Goal: Task Accomplishment & Management: Manage account settings

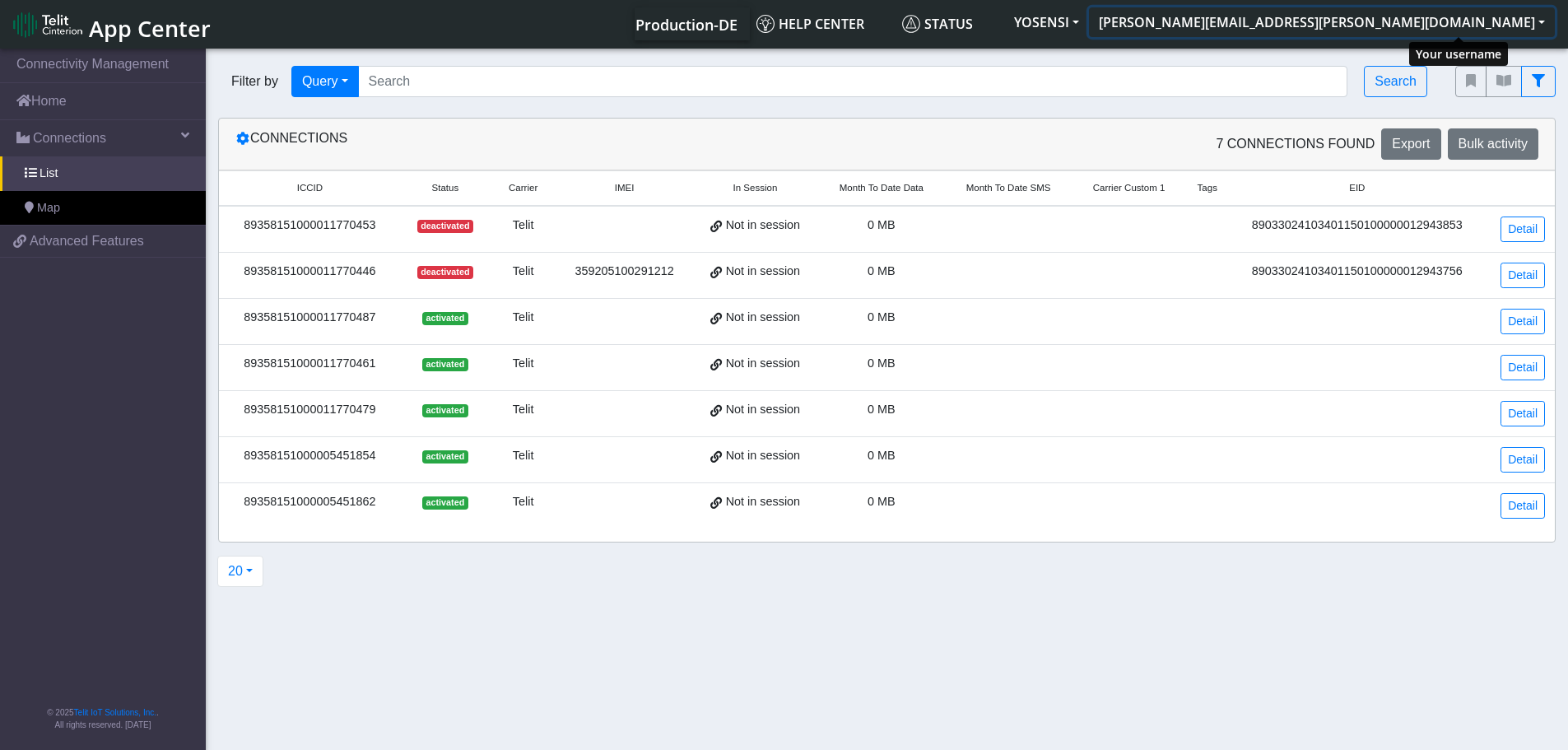
drag, startPoint x: 0, startPoint y: 0, endPoint x: 1448, endPoint y: 16, distance: 1448.1
click at [1448, 16] on button "[PERSON_NAME][EMAIL_ADDRESS][PERSON_NAME][DOMAIN_NAME]" at bounding box center [1322, 22] width 466 height 30
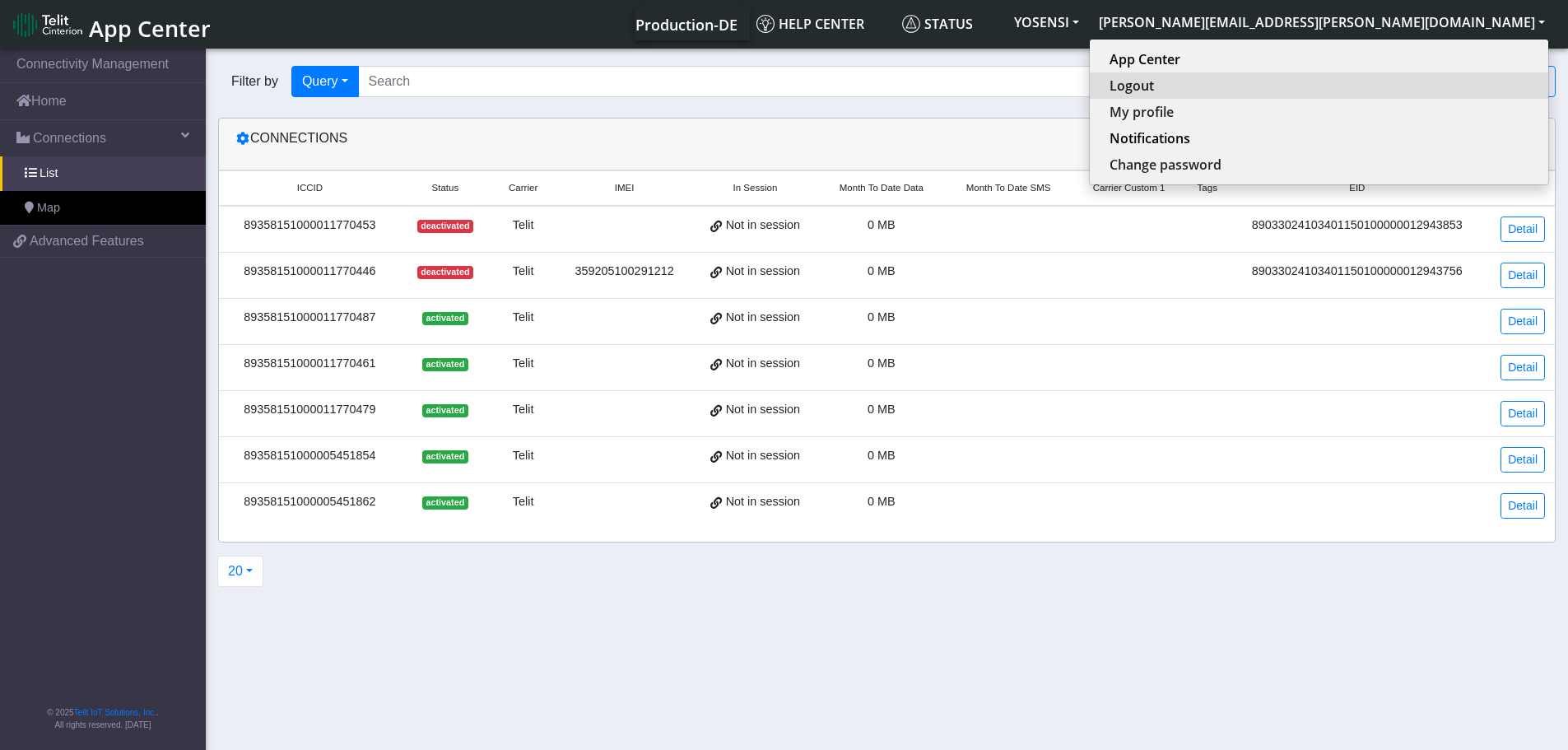
click at [1415, 86] on button "Logout" at bounding box center [1319, 85] width 459 height 26
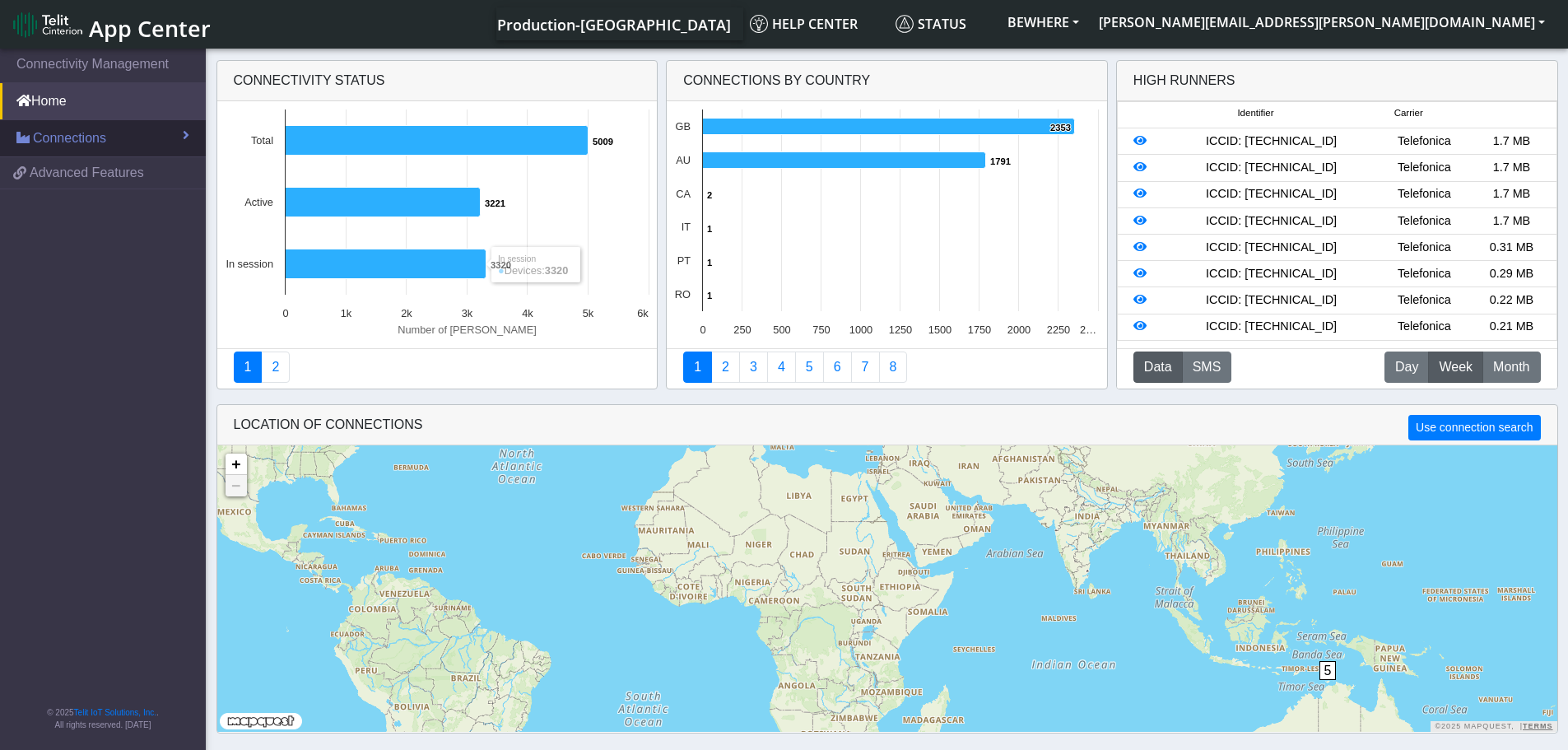
click at [79, 141] on span "Connections" at bounding box center [69, 138] width 73 height 20
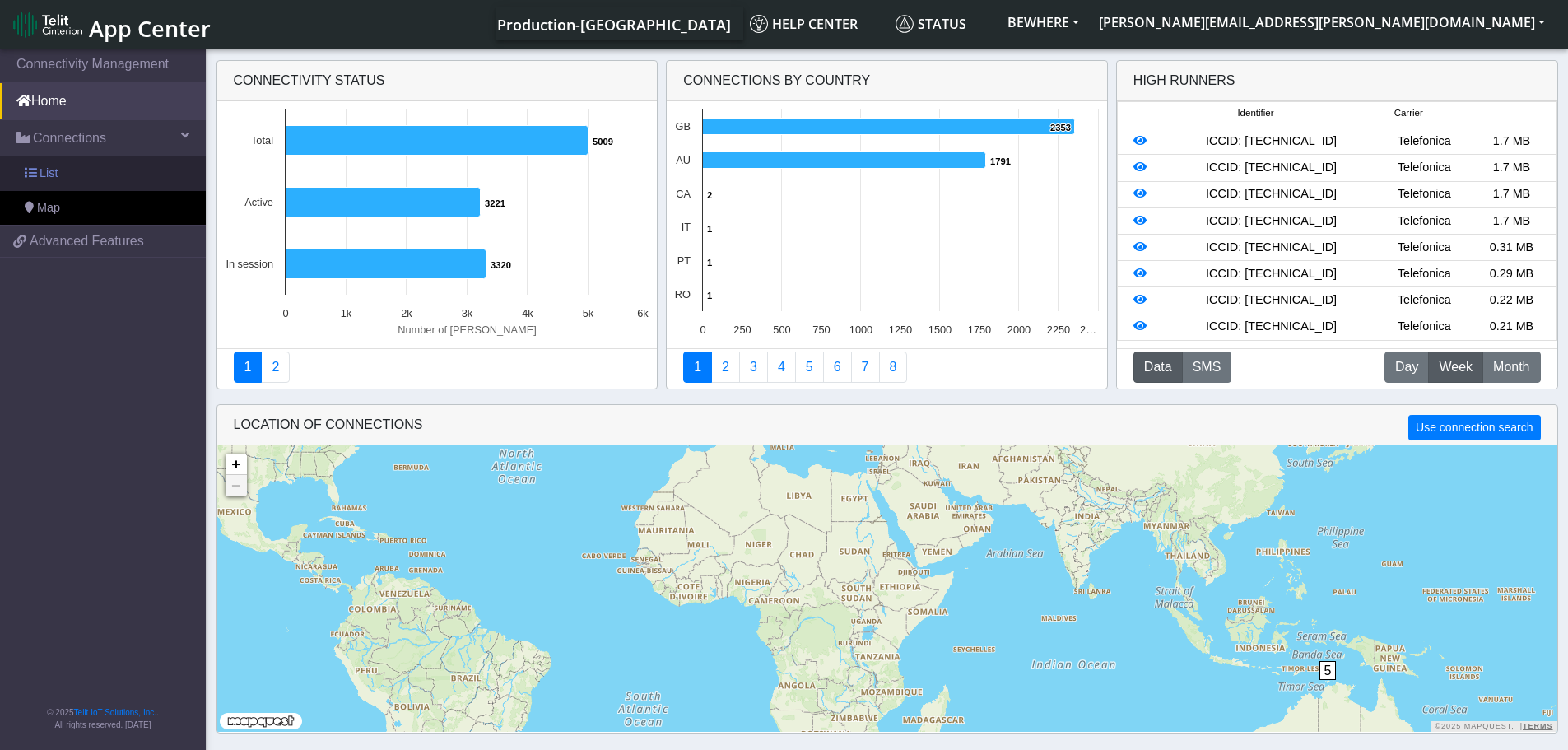
click at [65, 166] on link "List" at bounding box center [103, 173] width 206 height 34
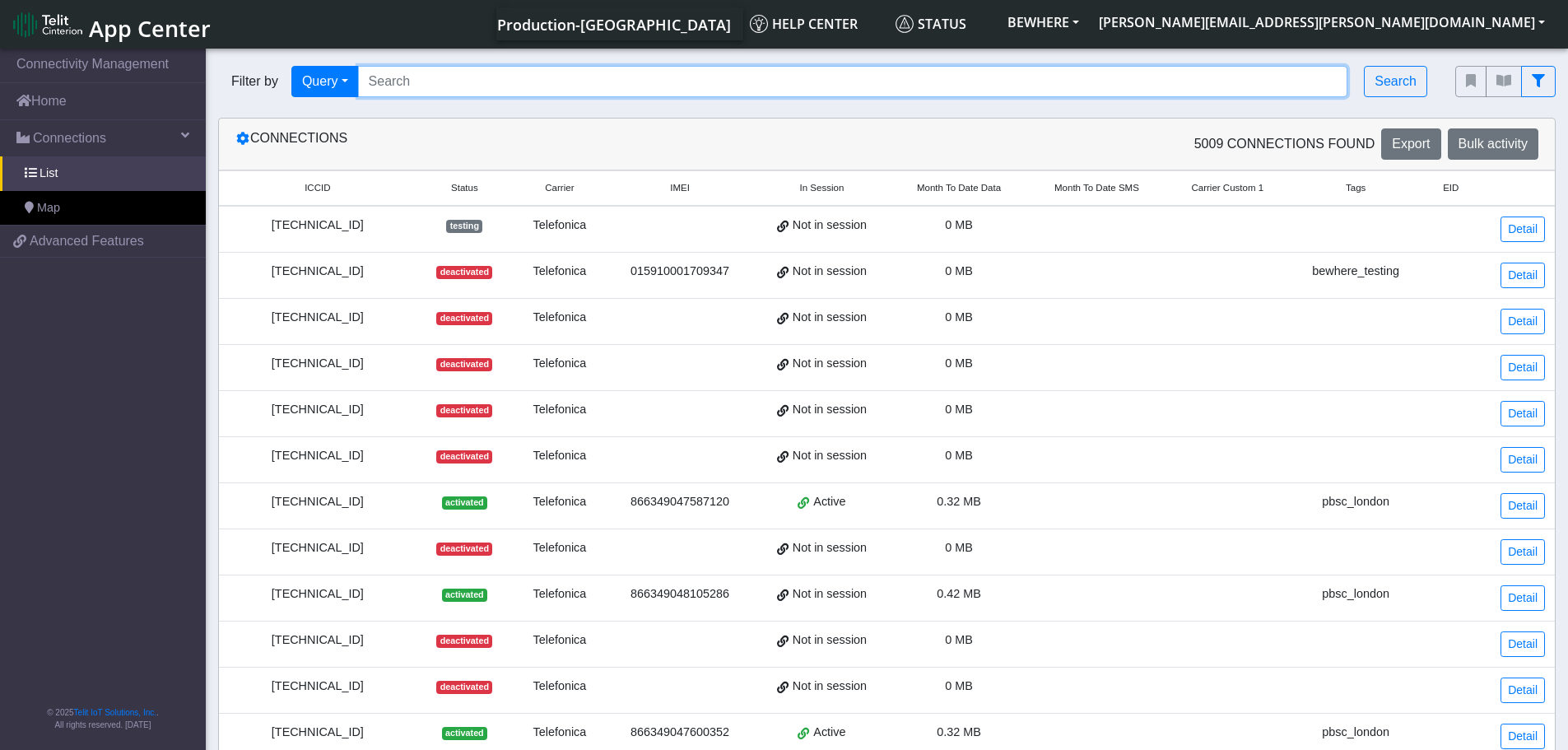
click at [490, 72] on input "Search..." at bounding box center [853, 81] width 990 height 32
paste input "8934071300001607365"
type input "8934071300001607365"
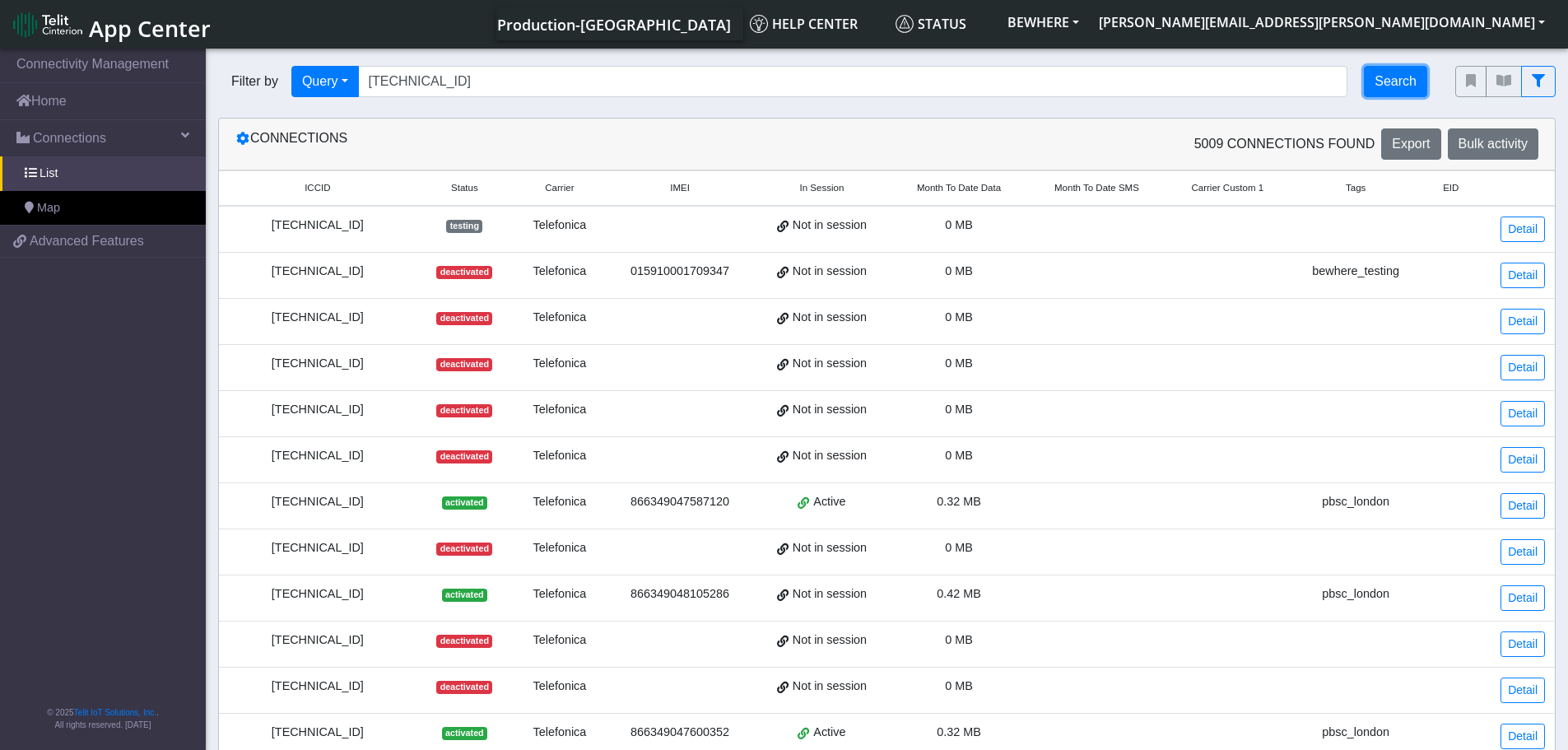
click at [1407, 86] on button "Search" at bounding box center [1396, 81] width 63 height 32
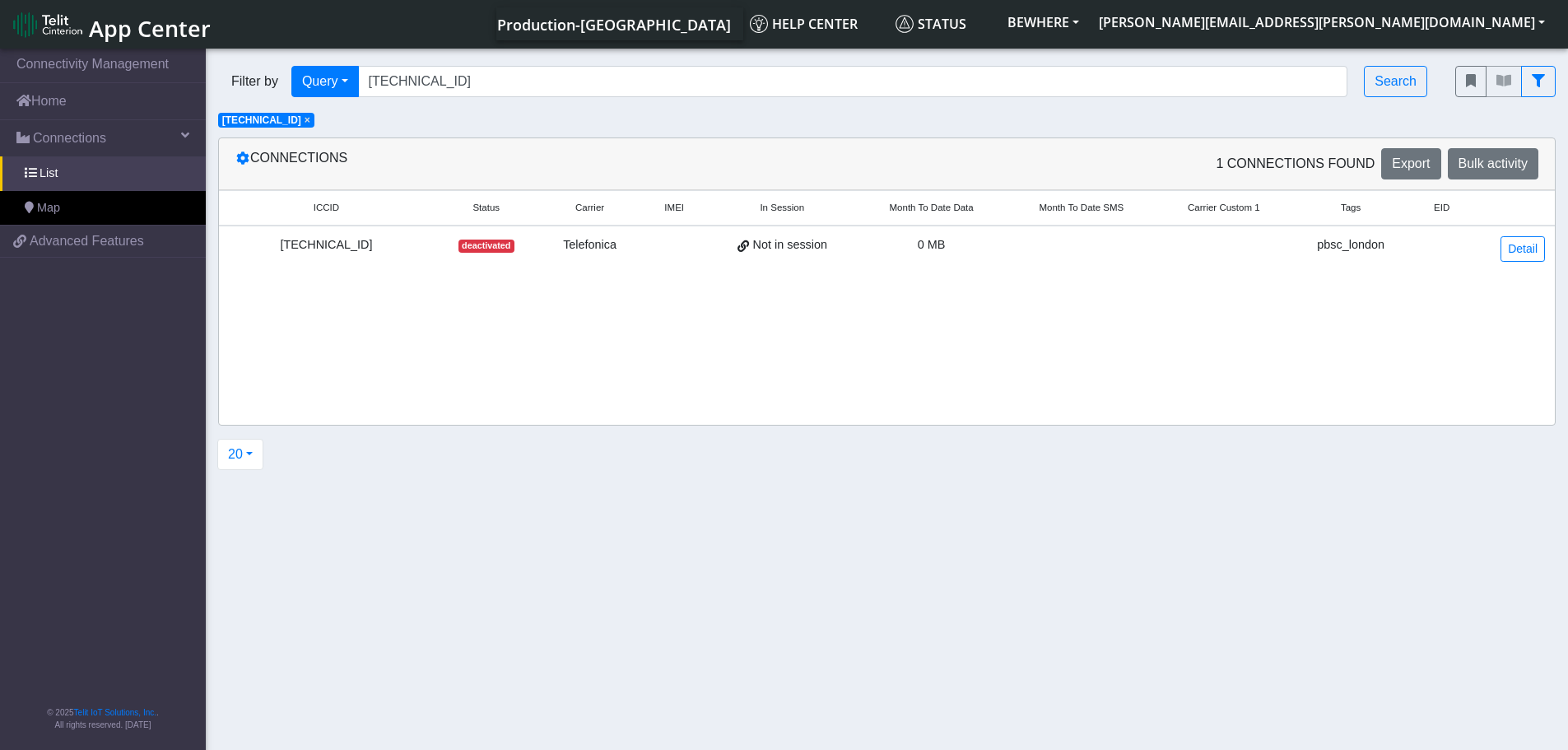
click at [329, 246] on div "8934071300001607365" at bounding box center [327, 245] width 195 height 18
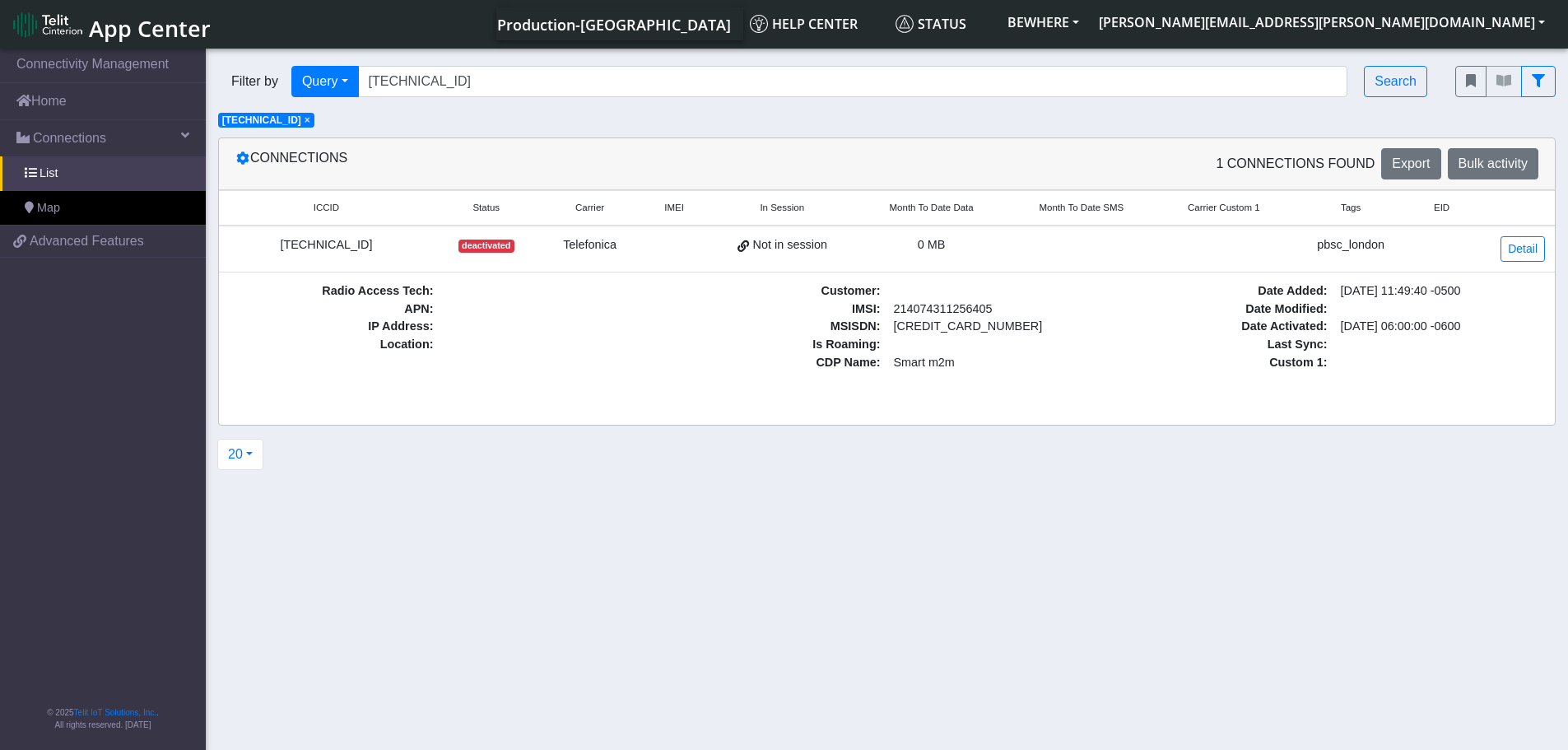
click at [1521, 264] on td "Detail" at bounding box center [1513, 249] width 82 height 47
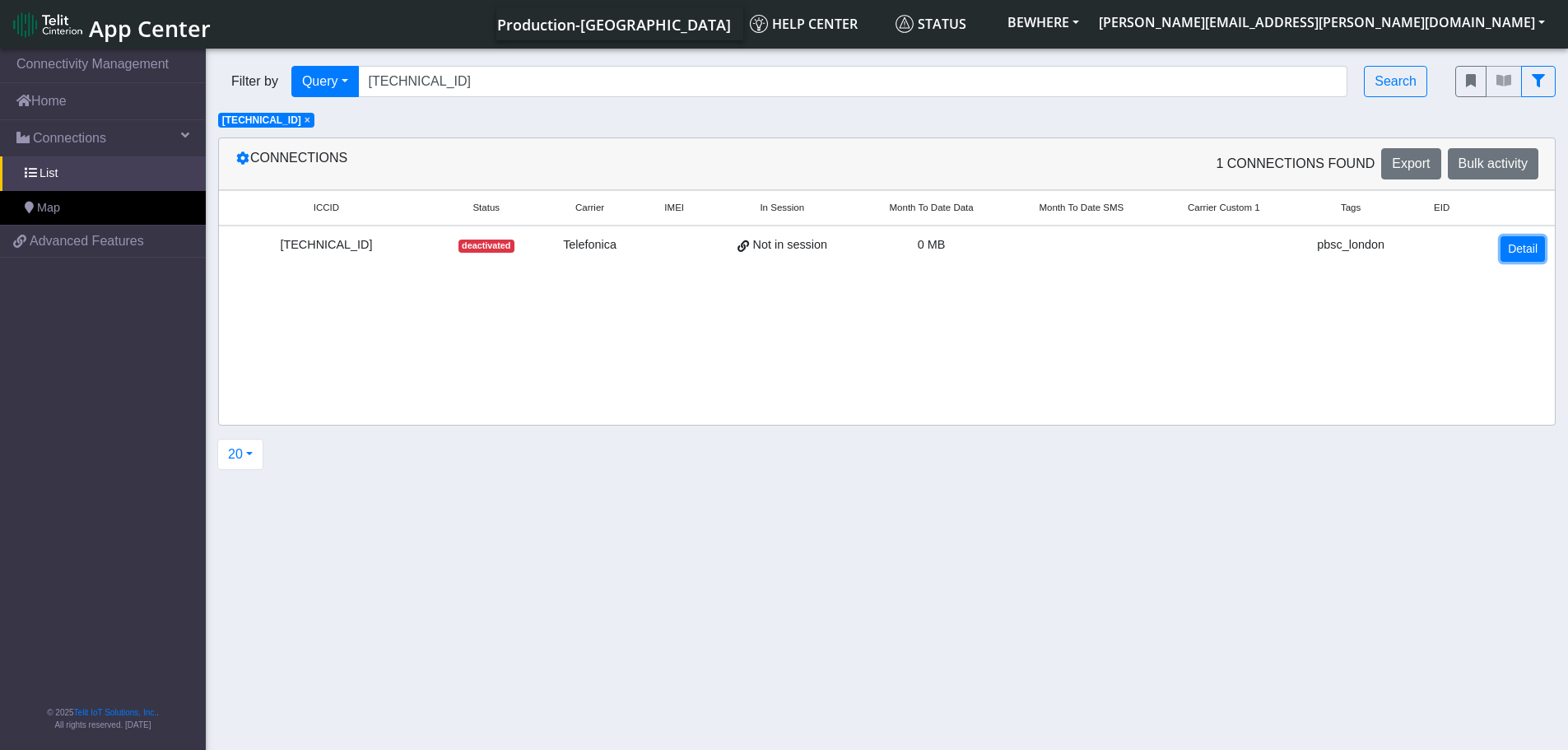
click at [1521, 255] on link "Detail" at bounding box center [1522, 249] width 44 height 25
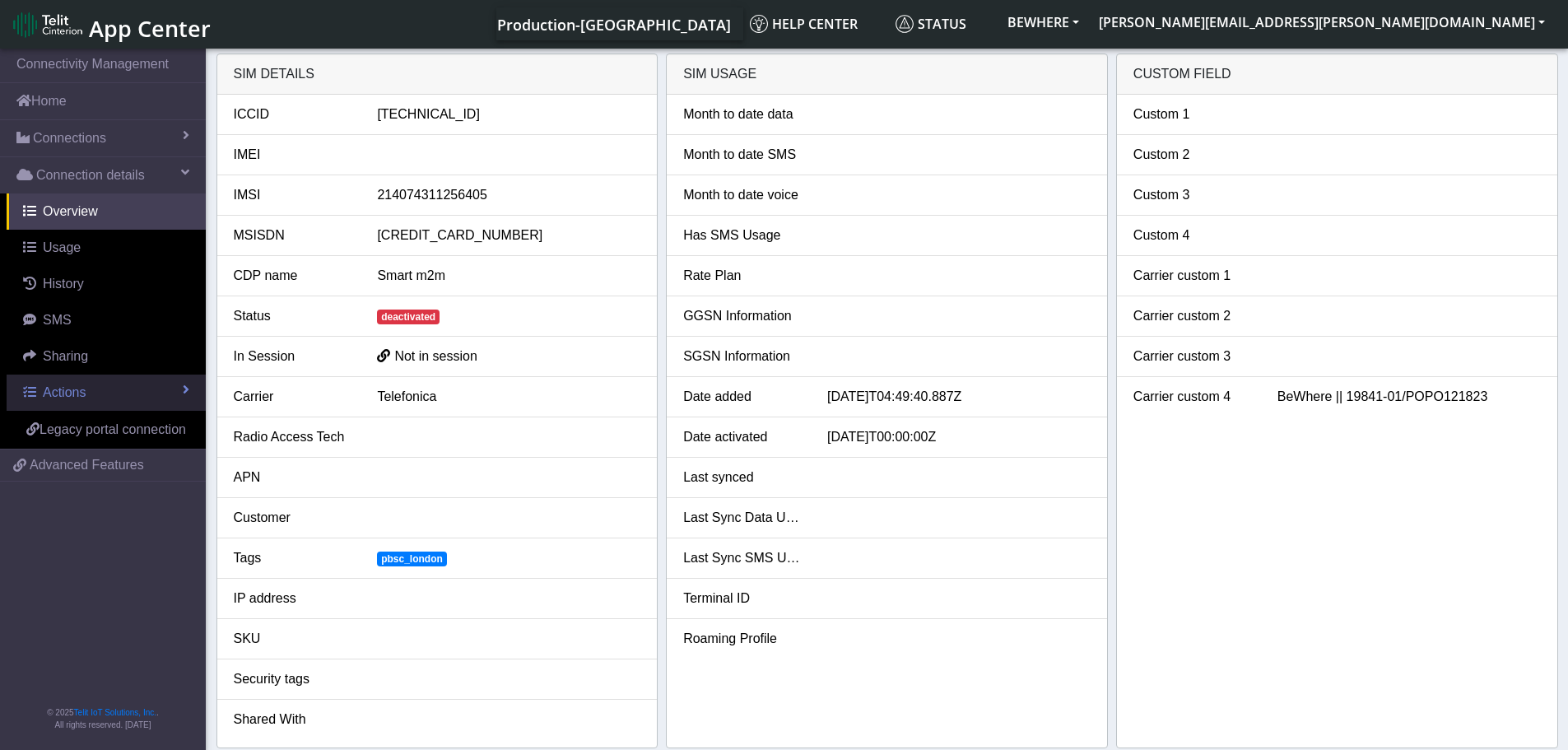
click at [179, 394] on link "Actions" at bounding box center [106, 393] width 199 height 36
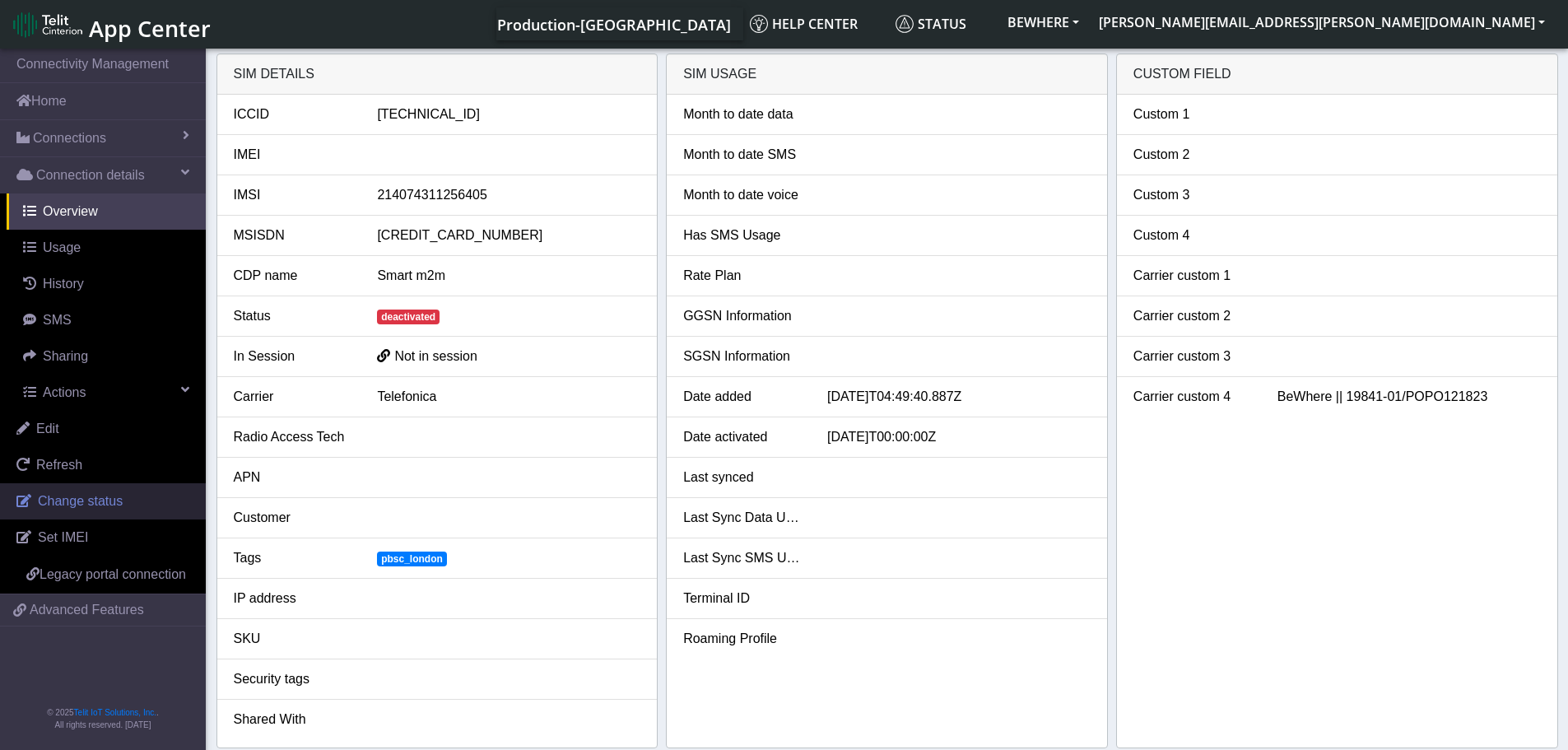
click at [63, 507] on span "Change status" at bounding box center [80, 501] width 85 height 14
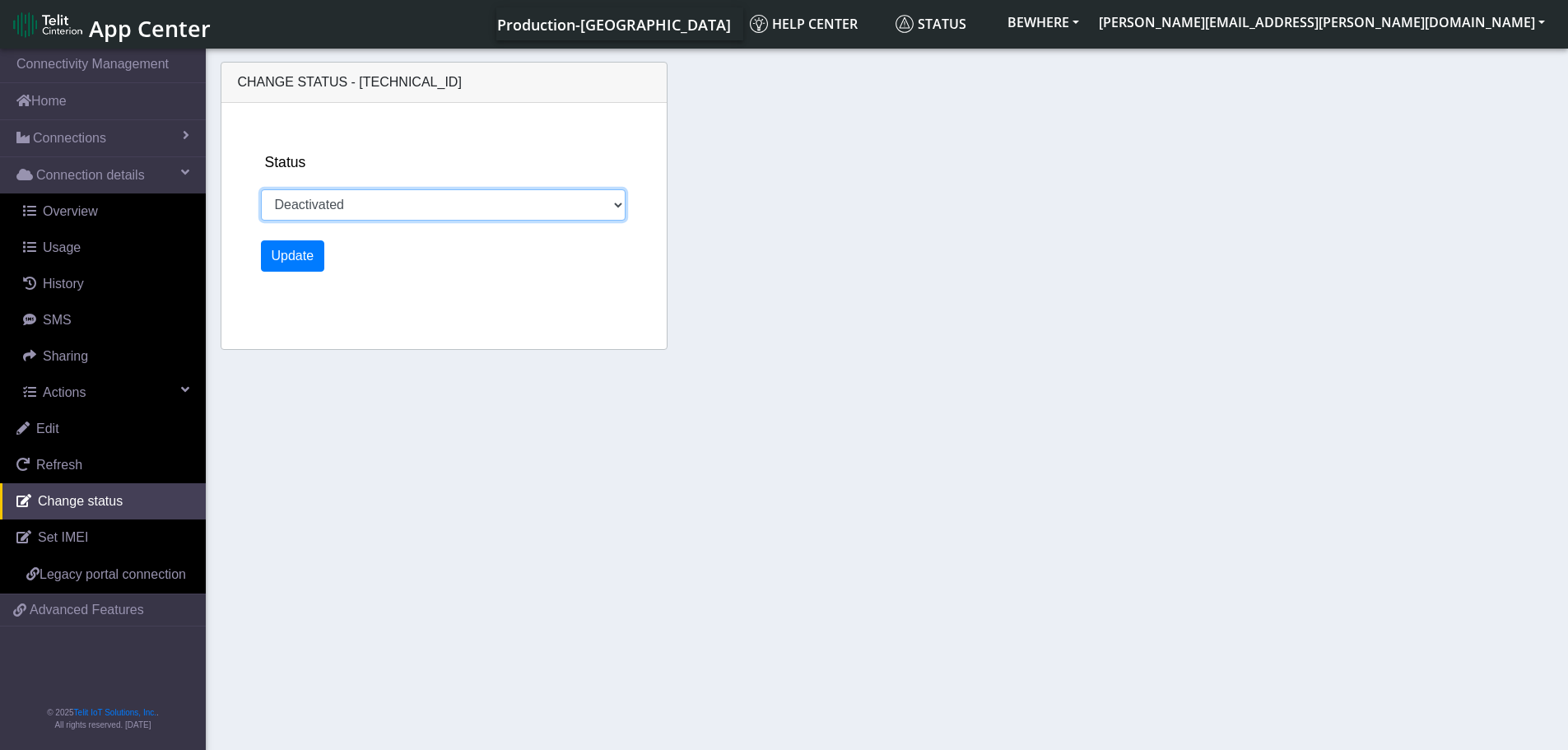
click at [322, 195] on select "Inventory Testing Ready Activated Deactivated Suspended Retired" at bounding box center [443, 205] width 366 height 32
select select "activated"
click at [261, 190] on select "Inventory Testing Ready Activated Deactivated Suspended Retired" at bounding box center [443, 205] width 366 height 32
click at [283, 263] on button "Update" at bounding box center [292, 255] width 64 height 32
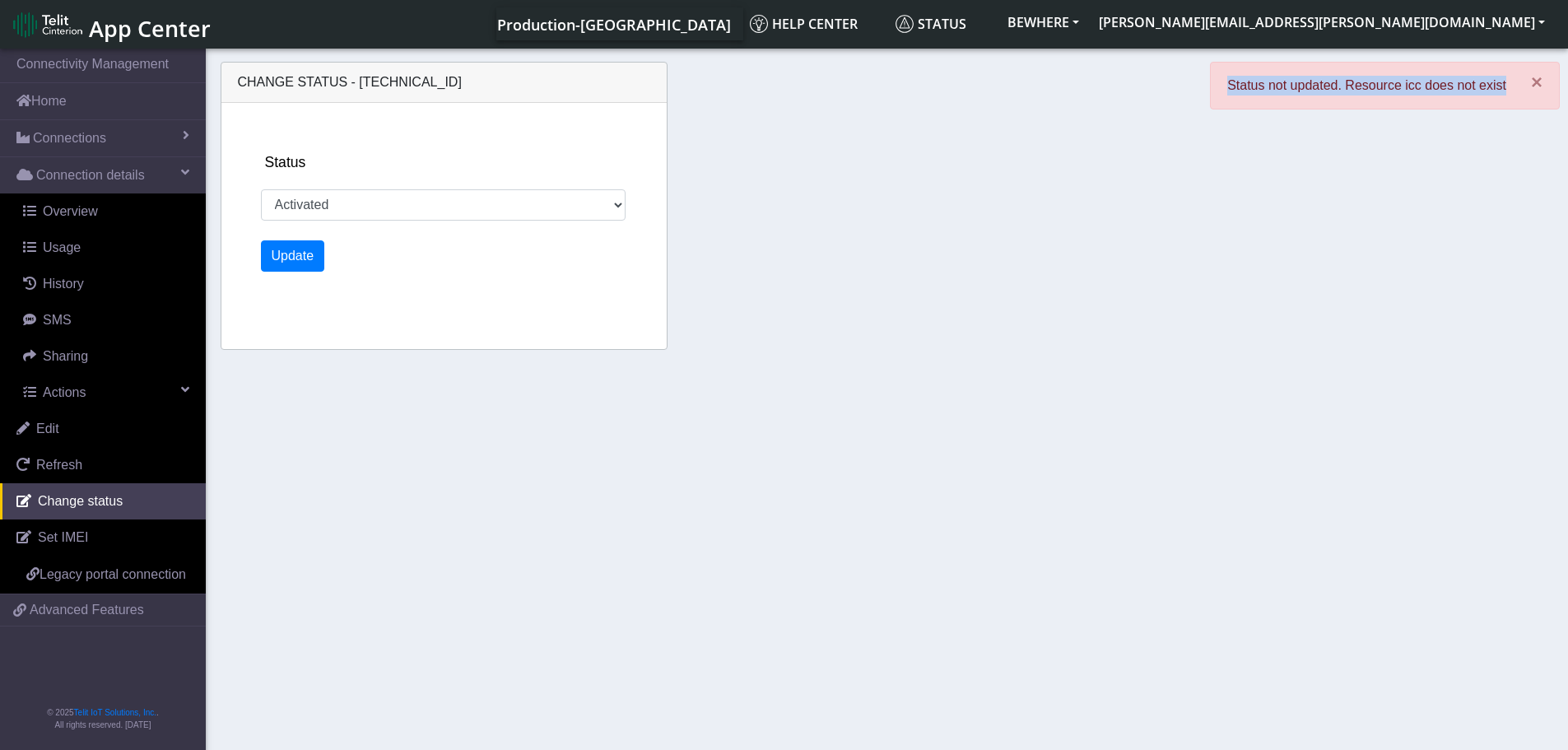
drag, startPoint x: 1509, startPoint y: 88, endPoint x: 1229, endPoint y: 100, distance: 280.3
click at [1229, 100] on div "× Status not updated. Resource icc does not exist" at bounding box center [1386, 85] width 350 height 48
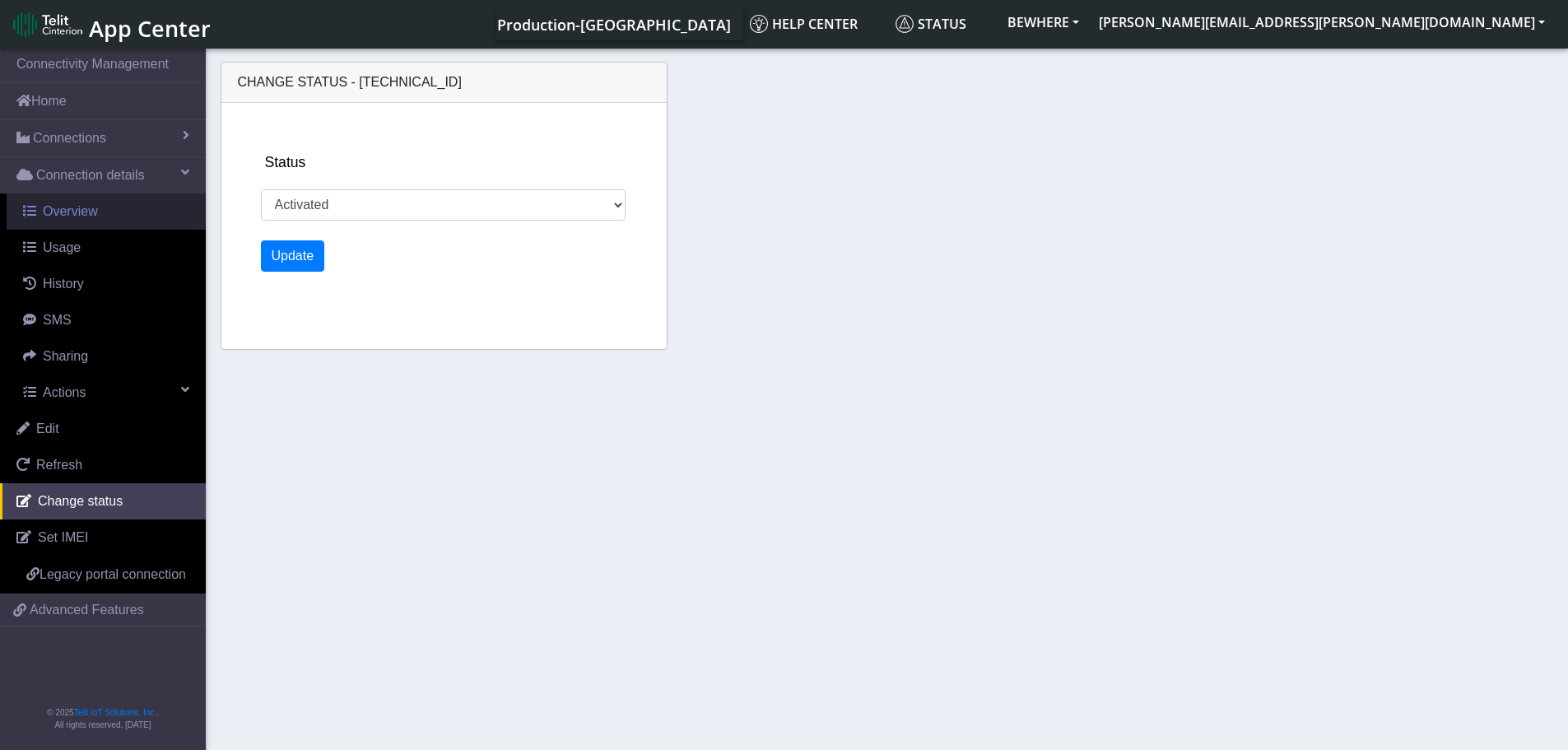
click at [75, 209] on span "Overview" at bounding box center [70, 211] width 55 height 14
